Goal: Task Accomplishment & Management: Manage account settings

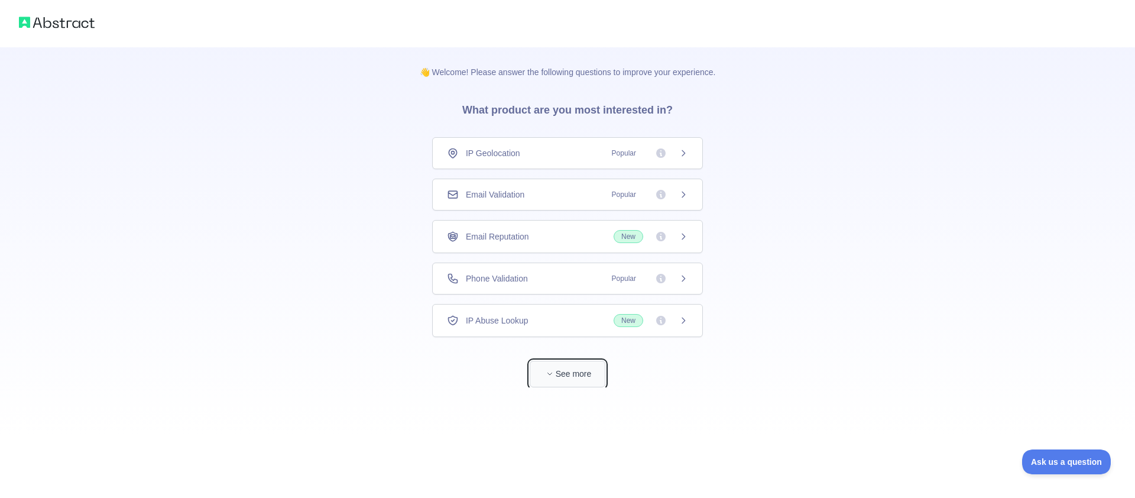
click at [562, 378] on button "See more" at bounding box center [568, 374] width 76 height 27
click at [604, 161] on div "IP Geolocation Popular" at bounding box center [563, 153] width 271 height 32
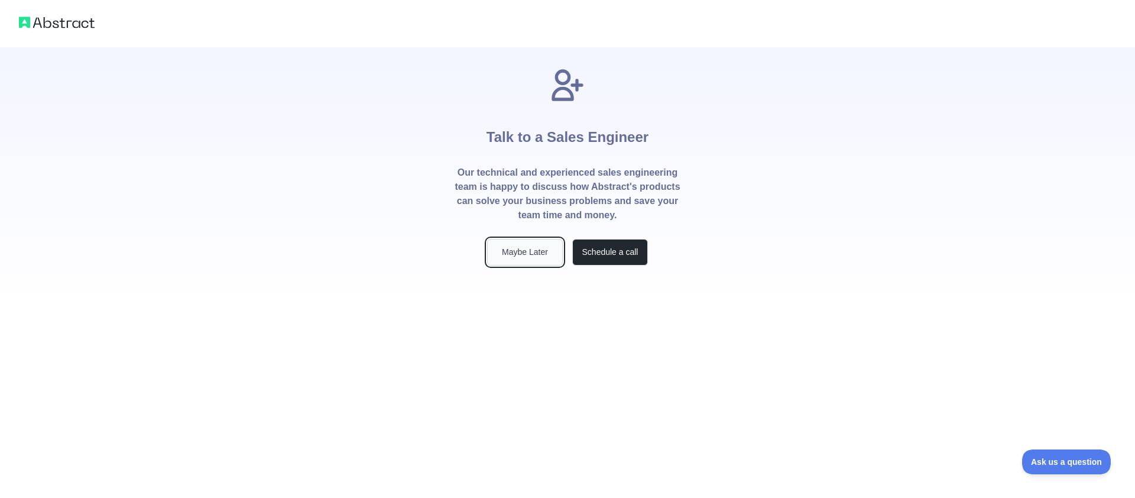
click at [516, 250] on button "Maybe Later" at bounding box center [525, 252] width 76 height 27
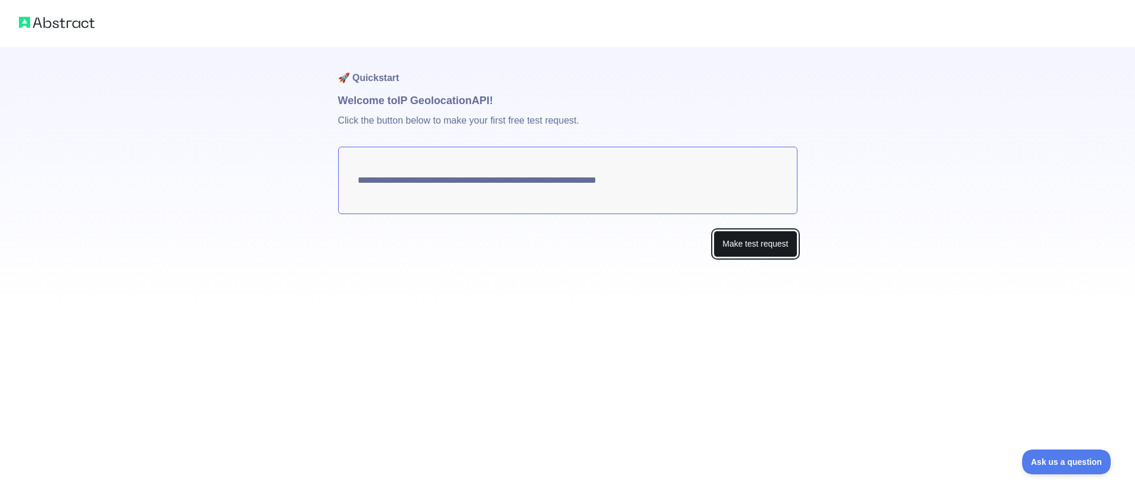
click at [766, 244] on button "Make test request" at bounding box center [755, 244] width 83 height 27
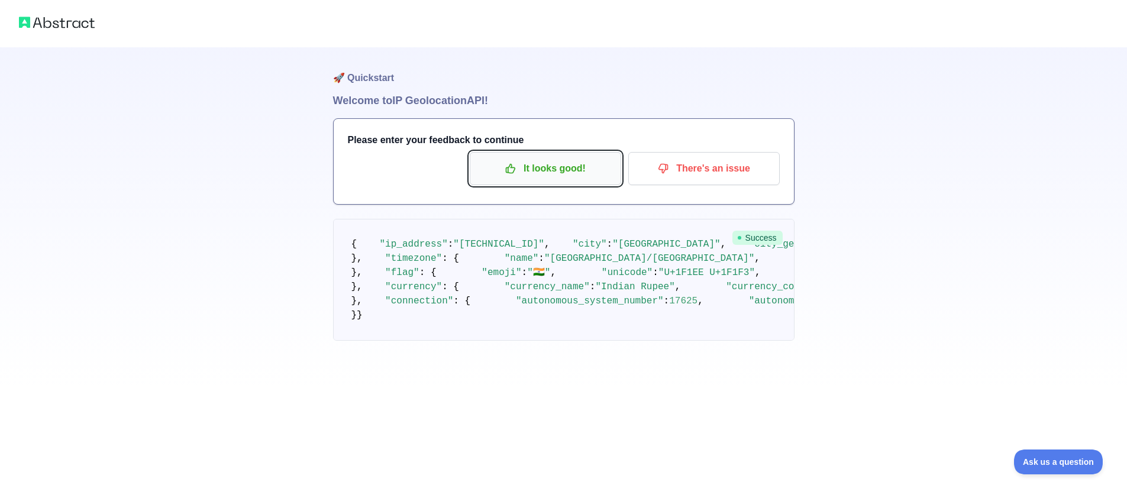
click at [512, 174] on p "It looks good!" at bounding box center [545, 168] width 134 height 20
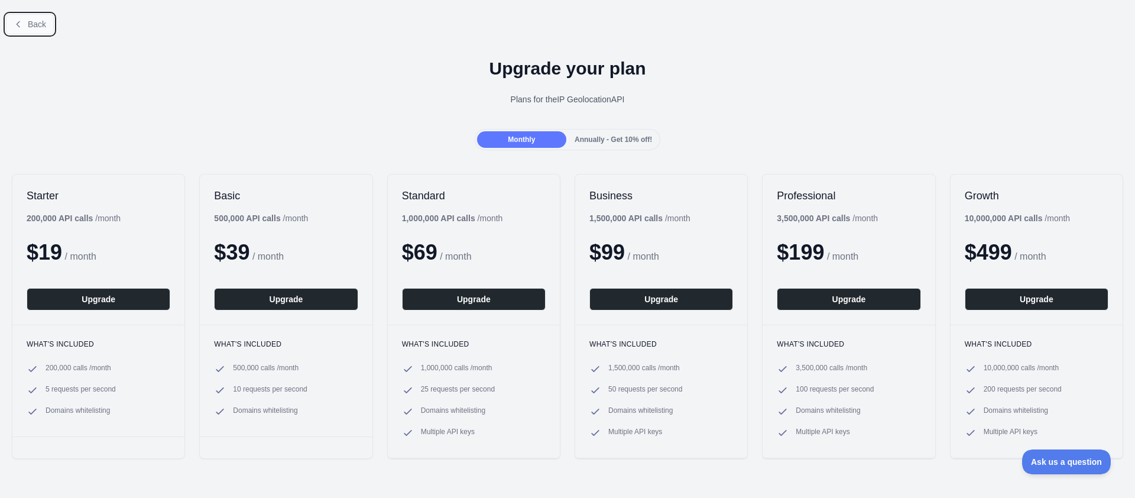
click at [38, 15] on button "Back" at bounding box center [30, 24] width 48 height 20
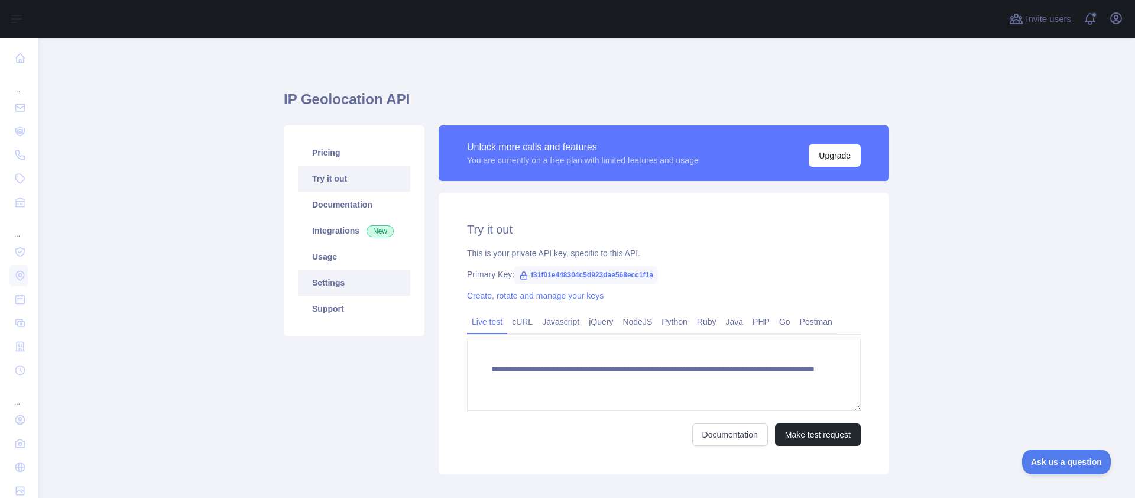
click at [326, 281] on link "Settings" at bounding box center [354, 283] width 112 height 26
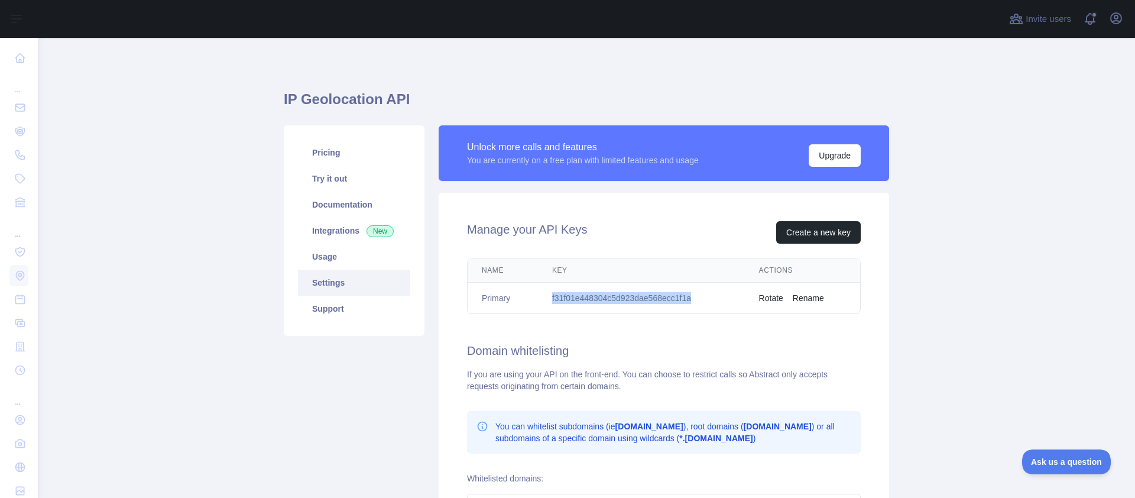
drag, startPoint x: 701, startPoint y: 297, endPoint x: 602, endPoint y: 300, distance: 98.8
click at [546, 294] on td "f31f01e448304c5d923dae568ecc1f1a" at bounding box center [641, 298] width 207 height 31
copy td "f31f01e448304c5d923dae568ecc1f1a"
click at [332, 237] on link "Integrations New" at bounding box center [354, 231] width 112 height 26
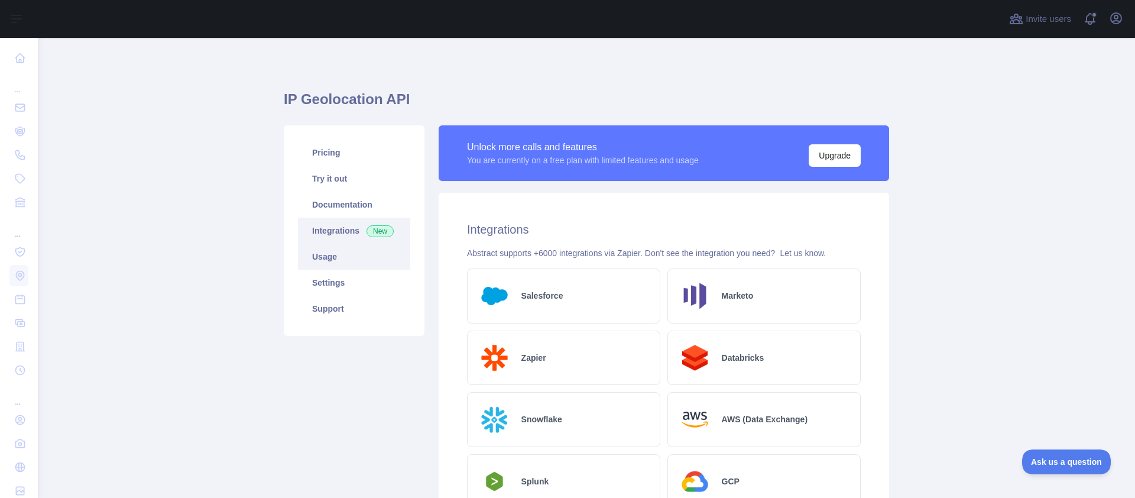
click at [335, 264] on link "Usage" at bounding box center [354, 257] width 112 height 26
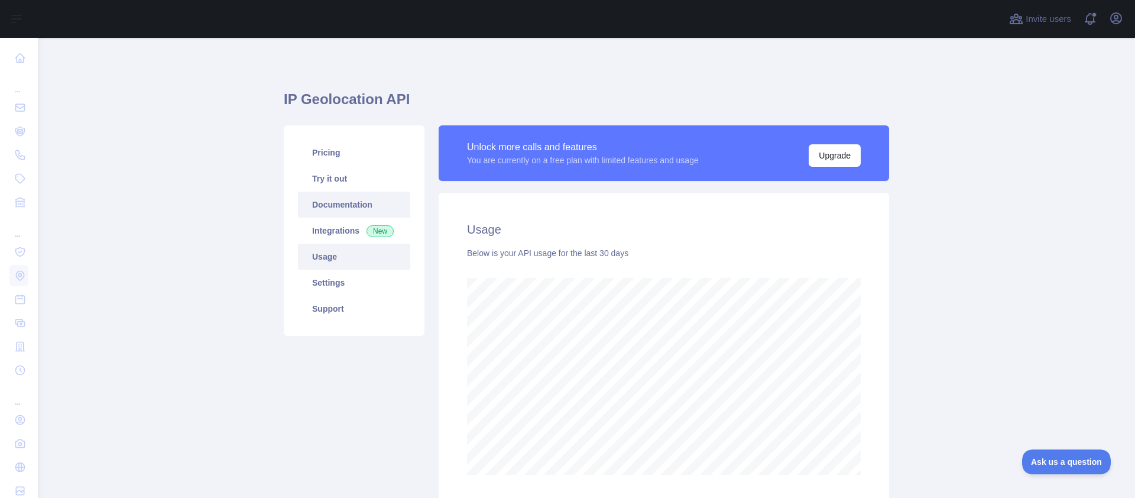
scroll to position [460, 1089]
click at [340, 204] on link "Documentation" at bounding box center [354, 205] width 112 height 26
click at [325, 277] on link "Settings" at bounding box center [354, 283] width 112 height 26
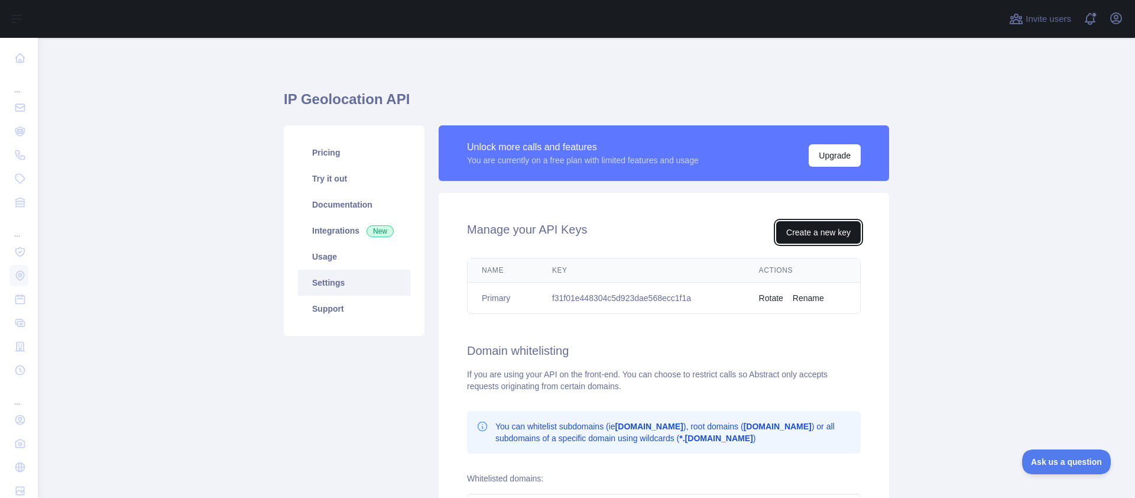
click at [807, 231] on button "Create a new key" at bounding box center [818, 232] width 85 height 22
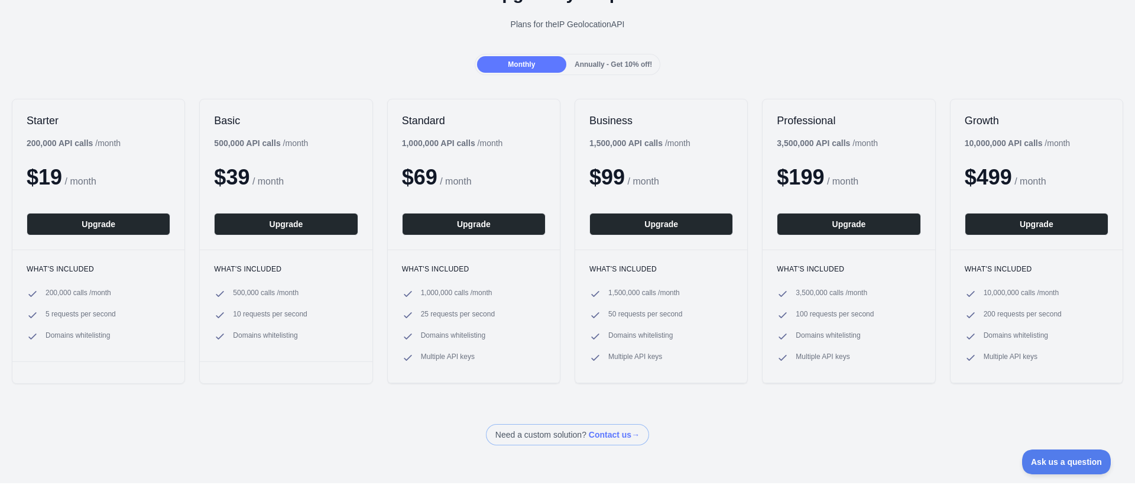
scroll to position [1, 0]
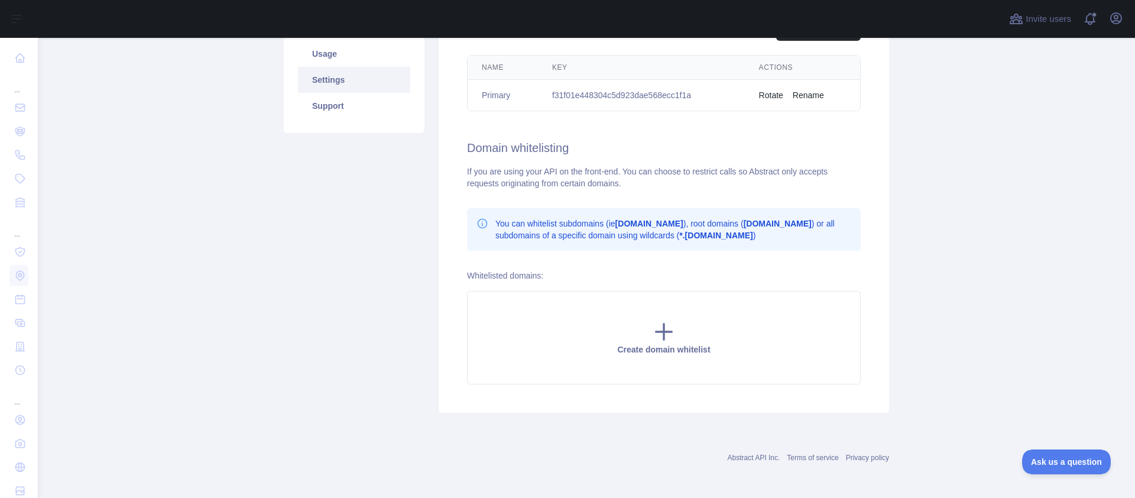
scroll to position [200, 0]
